Goal: Information Seeking & Learning: Learn about a topic

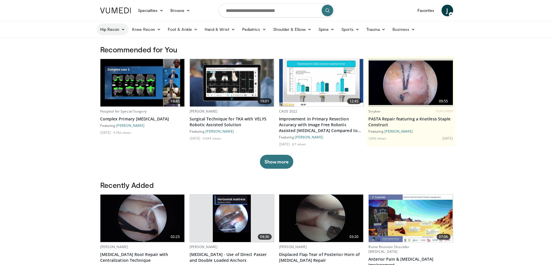
click at [118, 29] on link "Hip Recon" at bounding box center [113, 30] width 32 height 12
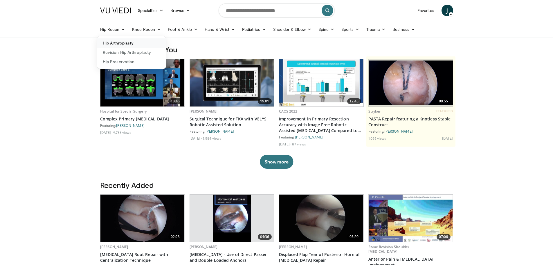
click at [122, 42] on link "Hip Arthroplasty" at bounding box center [131, 42] width 69 height 9
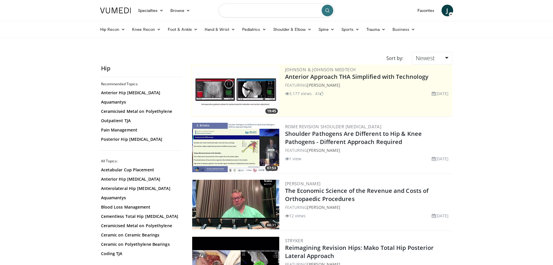
click at [253, 11] on input "Search topics, interventions" at bounding box center [277, 10] width 116 height 14
type input "**********"
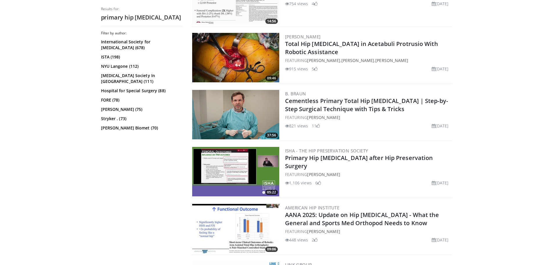
scroll to position [203, 0]
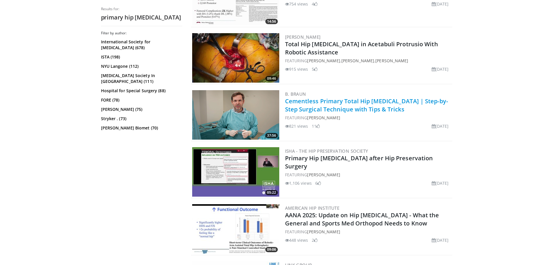
click at [334, 103] on link "Cementless Primary Total Hip Arthroplasty | Step-by-Step Surgical Technique wit…" at bounding box center [366, 105] width 163 height 16
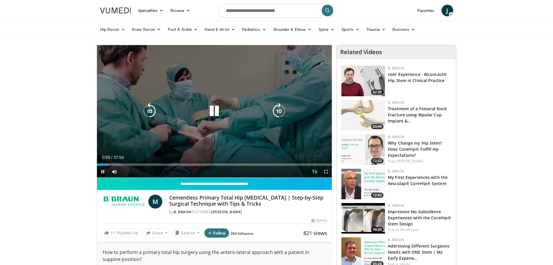
click at [214, 114] on icon "Video Player" at bounding box center [214, 111] width 16 height 16
